Goal: Task Accomplishment & Management: Complete application form

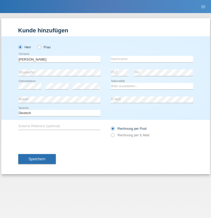
type input "[PERSON_NAME]"
click at [152, 59] on input "text" at bounding box center [152, 59] width 82 height 7
type input "Florin"
select select "RO"
select select "C"
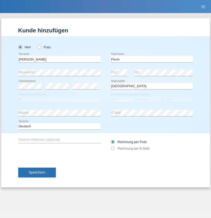
select select "29"
select select "02"
select select "2021"
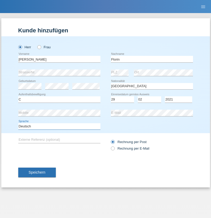
select select "en"
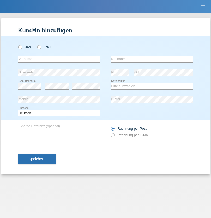
radio input "true"
click at [59, 59] on input "text" at bounding box center [59, 59] width 82 height 7
type input "[PERSON_NAME]"
click at [152, 59] on input "text" at bounding box center [152, 59] width 82 height 7
type input "Krebs"
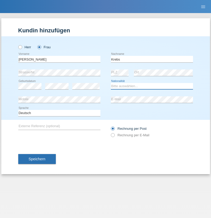
select select "CH"
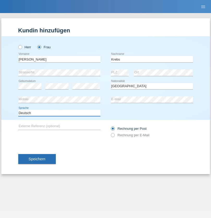
select select "en"
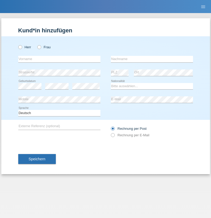
radio input "true"
click at [59, 59] on input "text" at bounding box center [59, 59] width 82 height 7
type input "Qovanaj"
click at [152, 59] on input "text" at bounding box center [152, 59] width 82 height 7
type input "Shaban"
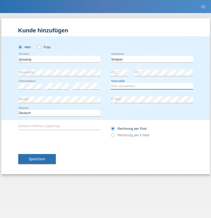
select select "CH"
radio input "true"
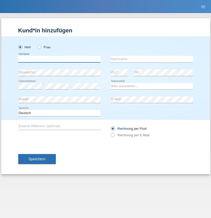
click at [59, 59] on input "text" at bounding box center [59, 59] width 82 height 7
type input "Vincent"
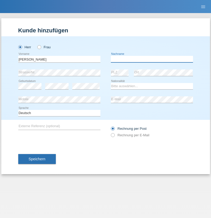
click at [152, 59] on input "text" at bounding box center [152, 59] width 82 height 7
type input "Jacot-Descombes"
select select "CH"
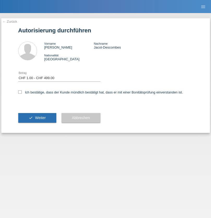
select select "1"
checkbox input "true"
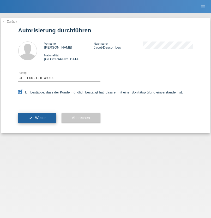
click at [37, 118] on span "Weiter" at bounding box center [40, 118] width 11 height 4
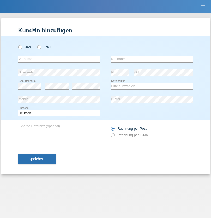
radio input "true"
click at [59, 59] on input "text" at bounding box center [59, 59] width 82 height 7
type input "Ana"
click at [152, 59] on input "text" at bounding box center [152, 59] width 82 height 7
type input "Fonseca"
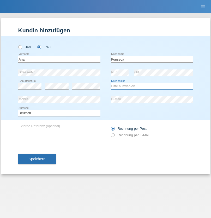
select select "PT"
select select "C"
select select "02"
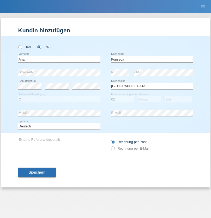
select select "07"
select select "2021"
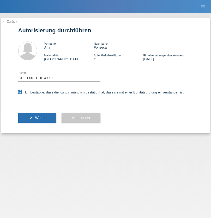
select select "1"
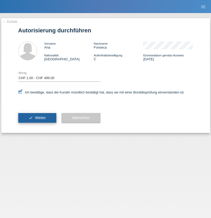
click at [37, 118] on span "Weiter" at bounding box center [40, 118] width 11 height 4
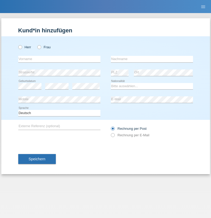
radio input "true"
click at [59, 59] on input "text" at bounding box center [59, 59] width 82 height 7
type input "Marian"
click at [152, 59] on input "text" at bounding box center [152, 59] width 82 height 7
type input "Matusa"
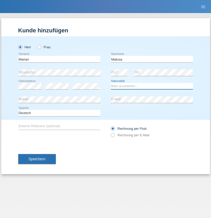
select select "RO"
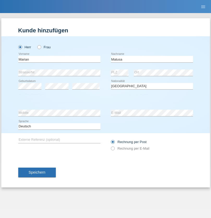
select select "C"
select select "01"
select select "06"
select select "2016"
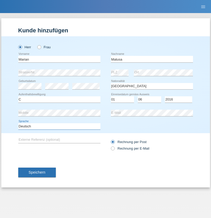
select select "en"
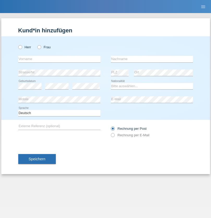
radio input "true"
click at [59, 59] on input "text" at bounding box center [59, 59] width 82 height 7
type input "Marco"
click at [152, 59] on input "text" at bounding box center [152, 59] width 82 height 7
type input "Weinlein"
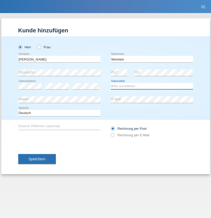
select select "CH"
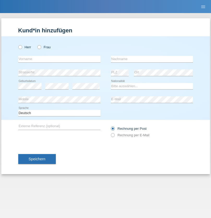
radio input "true"
click at [59, 59] on input "text" at bounding box center [59, 59] width 82 height 7
type input "Jashari lmeri"
click at [152, 59] on input "text" at bounding box center [152, 59] width 82 height 7
type input "Rabije"
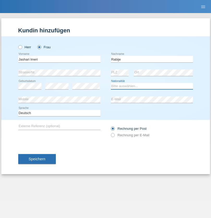
select select "CH"
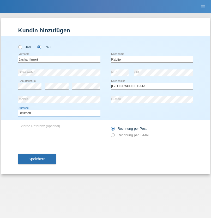
select select "en"
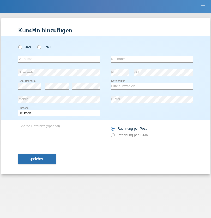
radio input "true"
click at [59, 59] on input "text" at bounding box center [59, 59] width 82 height 7
type input "firat"
click at [152, 59] on input "text" at bounding box center [152, 59] width 82 height 7
type input "kara"
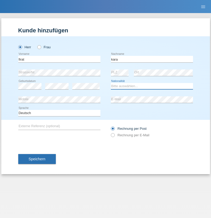
select select "CH"
radio input "true"
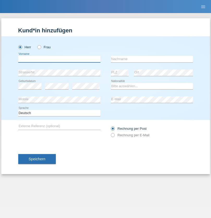
click at [59, 59] on input "text" at bounding box center [59, 59] width 82 height 7
type input "Gigov"
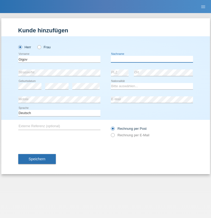
click at [152, 59] on input "text" at bounding box center [152, 59] width 82 height 7
type input "Zhan"
select select "BG"
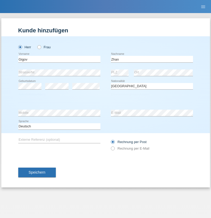
select select "C"
select select "23"
select select "10"
select select "2021"
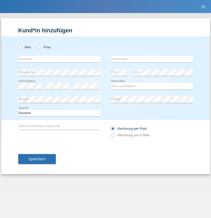
radio input "true"
click at [59, 59] on input "text" at bounding box center [59, 59] width 82 height 7
type input "Amand"
click at [152, 59] on input "text" at bounding box center [152, 59] width 82 height 7
type input "Pires"
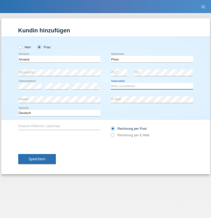
select select "CH"
radio input "true"
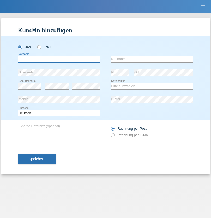
click at [59, 59] on input "text" at bounding box center [59, 59] width 82 height 7
type input "Anwar"
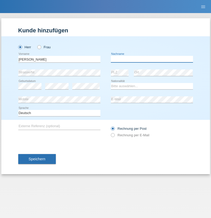
click at [152, 59] on input "text" at bounding box center [152, 59] width 82 height 7
type input "Saidi"
select select "CH"
radio input "true"
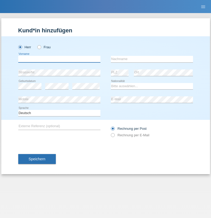
click at [59, 59] on input "text" at bounding box center [59, 59] width 82 height 7
type input "Matusa"
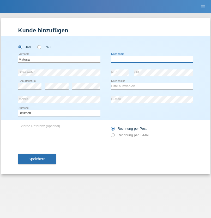
click at [152, 59] on input "text" at bounding box center [152, 59] width 82 height 7
type input "Marian valentin"
select select "OM"
select select "C"
select select "01"
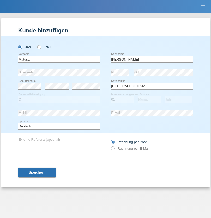
select select "06"
select select "2016"
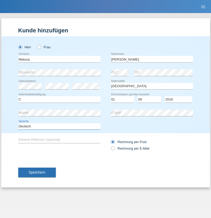
select select "en"
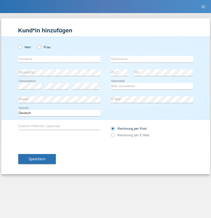
radio input "true"
click at [59, 59] on input "text" at bounding box center [59, 59] width 82 height 7
type input "[PERSON_NAME]"
click at [152, 59] on input "text" at bounding box center [152, 59] width 82 height 7
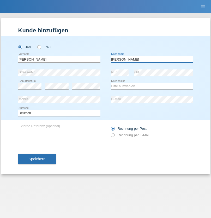
type input "[PERSON_NAME]"
select select "PT"
select select "C"
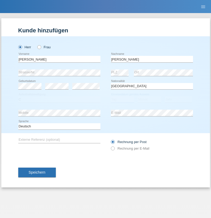
select select "23"
select select "08"
select select "2021"
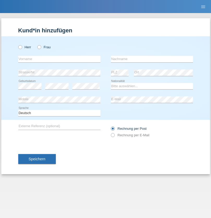
radio input "true"
click at [59, 59] on input "text" at bounding box center [59, 59] width 82 height 7
type input "[PERSON_NAME]"
click at [152, 59] on input "text" at bounding box center [152, 59] width 82 height 7
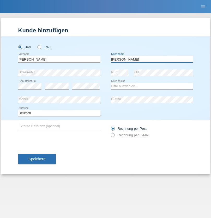
type input "Meier"
select select "CH"
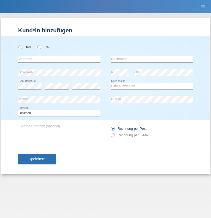
radio input "true"
click at [59, 59] on input "text" at bounding box center [59, 59] width 82 height 7
type input "Szilvia"
click at [152, 59] on input "text" at bounding box center [152, 59] width 82 height 7
type input "Olakh"
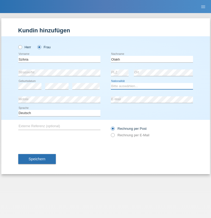
select select "UA"
select select "C"
select select "15"
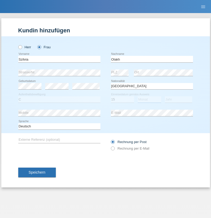
select select "09"
select select "2021"
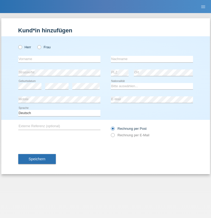
radio input "true"
click at [59, 59] on input "text" at bounding box center [59, 59] width 82 height 7
type input "Asrit"
click at [152, 59] on input "text" at bounding box center [152, 59] width 82 height 7
type input "Kupa"
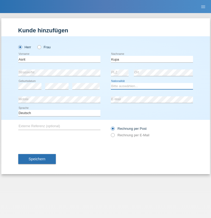
select select "MK"
select select "C"
select select "27"
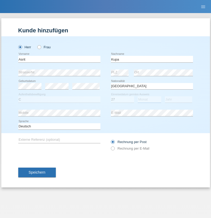
select select "05"
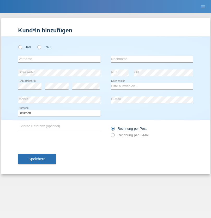
radio input "true"
click at [59, 59] on input "text" at bounding box center [59, 59] width 82 height 7
type input "Ibrahim"
click at [152, 59] on input "text" at bounding box center [152, 59] width 82 height 7
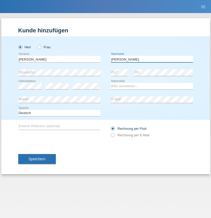
type input "Abbas"
select select "SY"
select select "C"
select select "15"
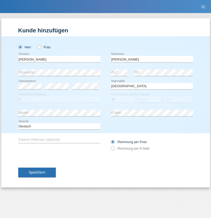
select select "09"
select select "2021"
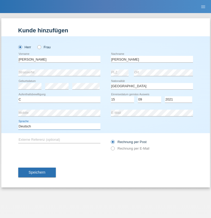
select select "en"
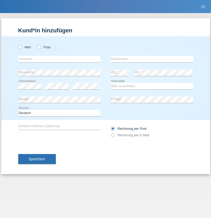
radio input "true"
select select "CH"
radio input "true"
click at [59, 59] on input "text" at bounding box center [59, 59] width 82 height 7
type input "[PERSON_NAME]"
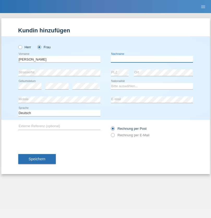
click at [152, 59] on input "text" at bounding box center [152, 59] width 82 height 7
type input "Bacic"
select select "CH"
